Goal: Information Seeking & Learning: Learn about a topic

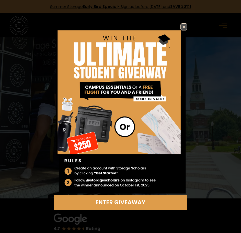
click at [186, 28] on img at bounding box center [184, 27] width 6 height 6
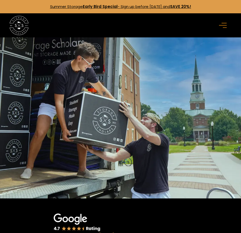
click at [222, 24] on icon "menu" at bounding box center [223, 25] width 8 height 6
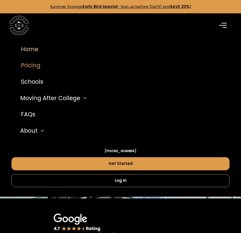
click at [25, 65] on link "Pricing" at bounding box center [121, 65] width 218 height 16
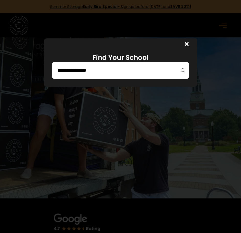
click at [122, 69] on input "search" at bounding box center [120, 70] width 127 height 9
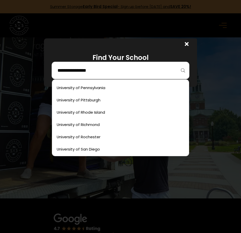
scroll to position [2786, 0]
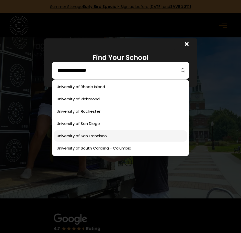
click at [98, 133] on link at bounding box center [120, 135] width 133 height 11
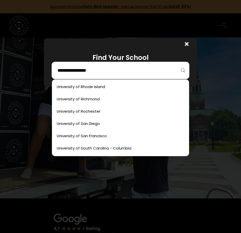
click at [144, 69] on input "search" at bounding box center [120, 70] width 127 height 9
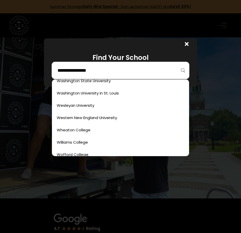
scroll to position [3092, 0]
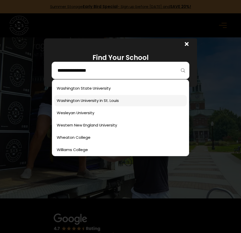
click at [106, 102] on link at bounding box center [120, 100] width 133 height 11
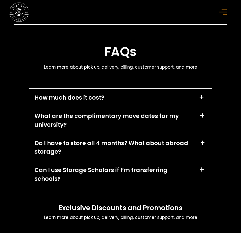
scroll to position [2778, 0]
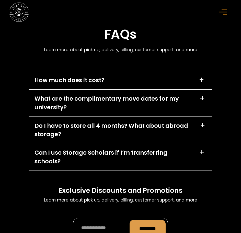
click at [201, 76] on div "+" at bounding box center [201, 80] width 5 height 8
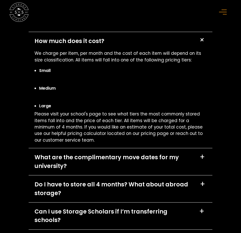
scroll to position [2829, 0]
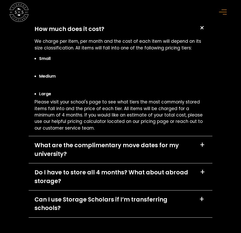
click at [203, 141] on div "+" at bounding box center [202, 145] width 5 height 8
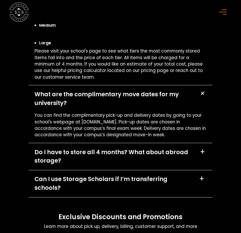
scroll to position [2880, 0]
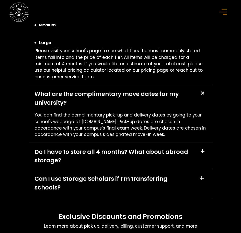
click at [203, 147] on div "+" at bounding box center [202, 151] width 5 height 8
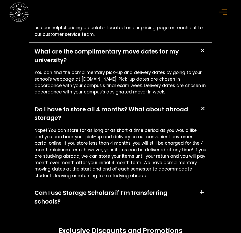
scroll to position [2931, 0]
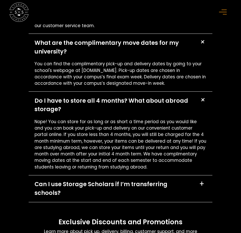
click at [204, 180] on div "+" at bounding box center [201, 184] width 5 height 8
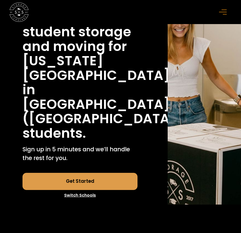
scroll to position [0, 0]
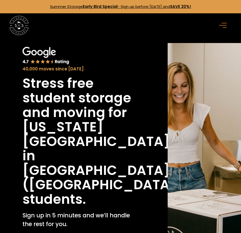
click at [227, 19] on div "menu" at bounding box center [223, 25] width 15 height 15
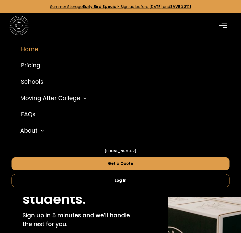
click at [30, 49] on link "Home" at bounding box center [121, 49] width 218 height 16
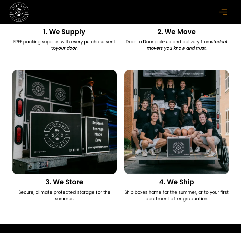
scroll to position [639, 0]
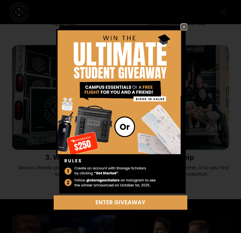
click at [183, 26] on img at bounding box center [184, 27] width 6 height 6
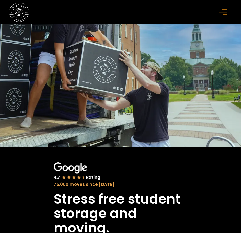
scroll to position [0, 0]
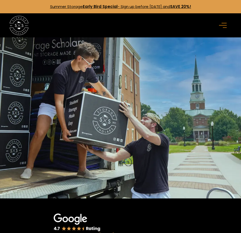
click at [224, 24] on icon "menu" at bounding box center [223, 25] width 8 height 6
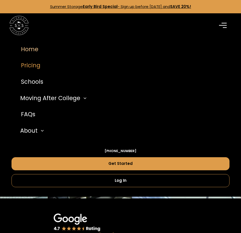
click at [35, 69] on link "Pricing" at bounding box center [121, 65] width 218 height 16
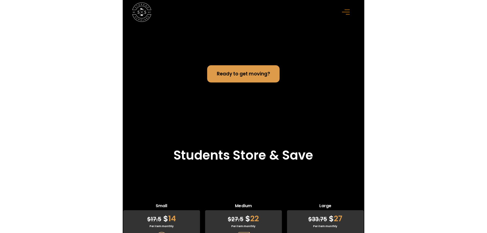
scroll to position [1397, 0]
